Goal: Navigation & Orientation: Find specific page/section

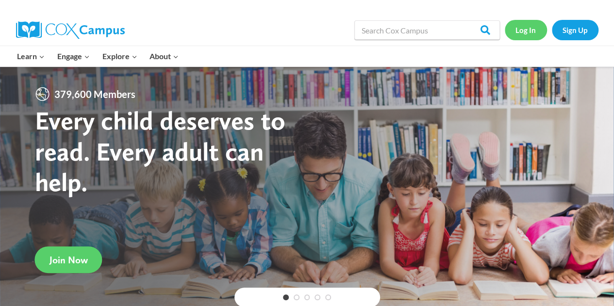
click at [521, 23] on link "Log In" at bounding box center [526, 30] width 42 height 20
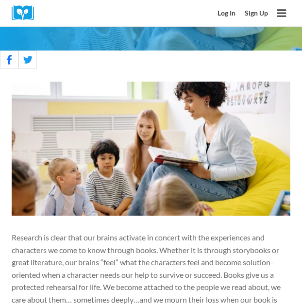
scroll to position [67, 0]
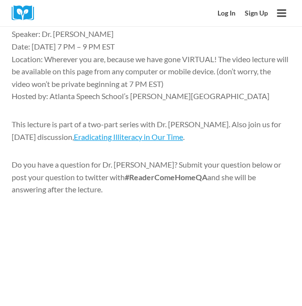
scroll to position [388, 0]
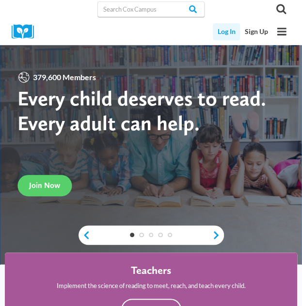
click at [226, 31] on link "Log In" at bounding box center [226, 31] width 27 height 17
click at [225, 31] on link "Log In" at bounding box center [226, 31] width 27 height 17
